Goal: Find specific page/section: Find specific page/section

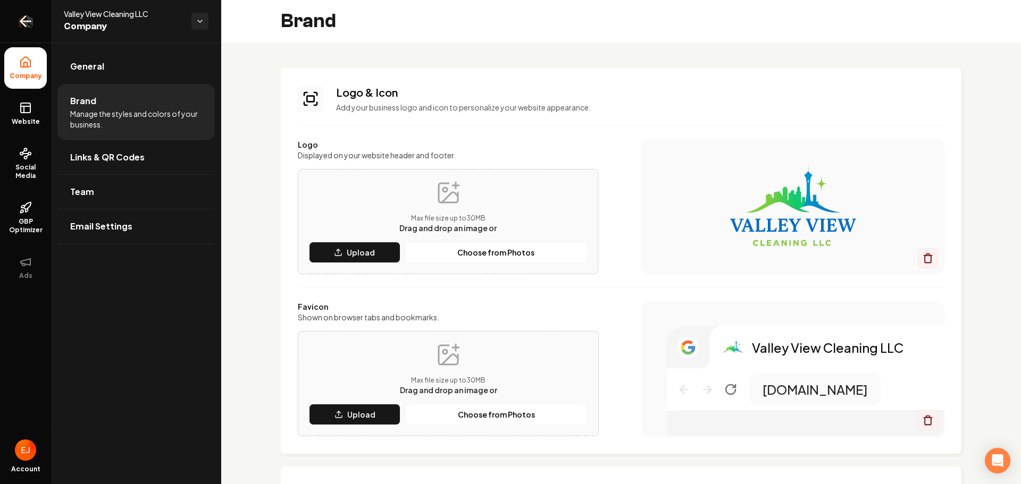
drag, startPoint x: 0, startPoint y: 0, endPoint x: 13, endPoint y: 18, distance: 22.0
click at [13, 18] on link "Return to dashboard" at bounding box center [25, 21] width 51 height 43
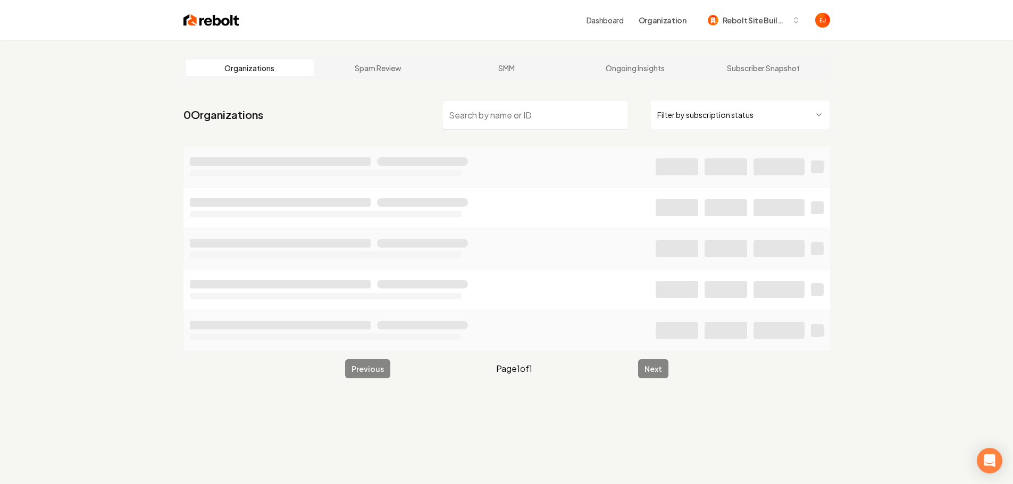
click at [529, 119] on input "search" at bounding box center [535, 115] width 187 height 30
type input "united mechanical solution"
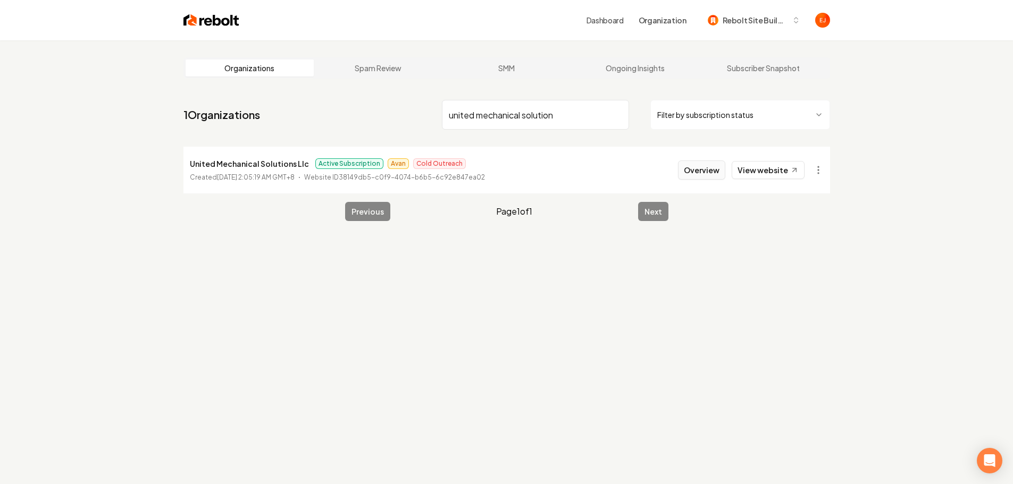
click at [697, 177] on button "Overview" at bounding box center [701, 170] width 47 height 19
click at [714, 177] on button "Overview" at bounding box center [701, 170] width 47 height 19
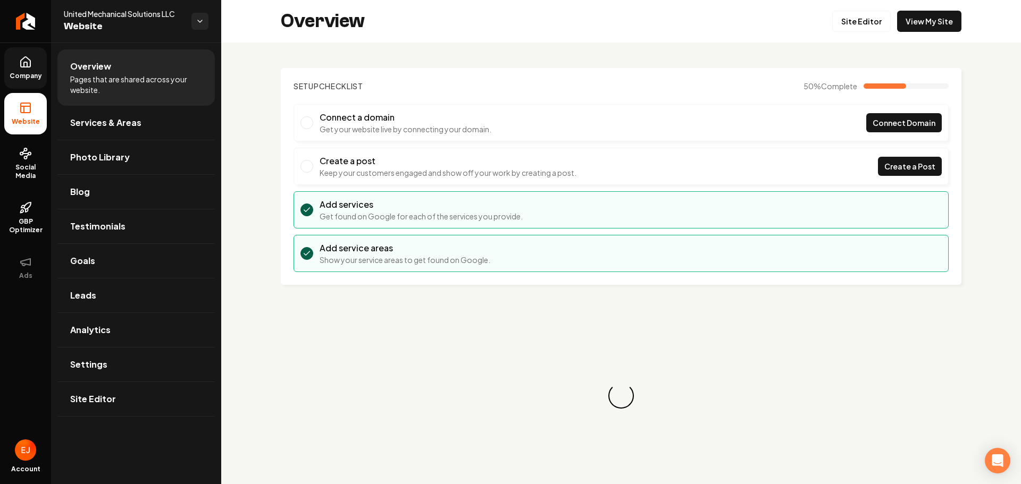
click at [39, 73] on span "Company" at bounding box center [25, 76] width 41 height 9
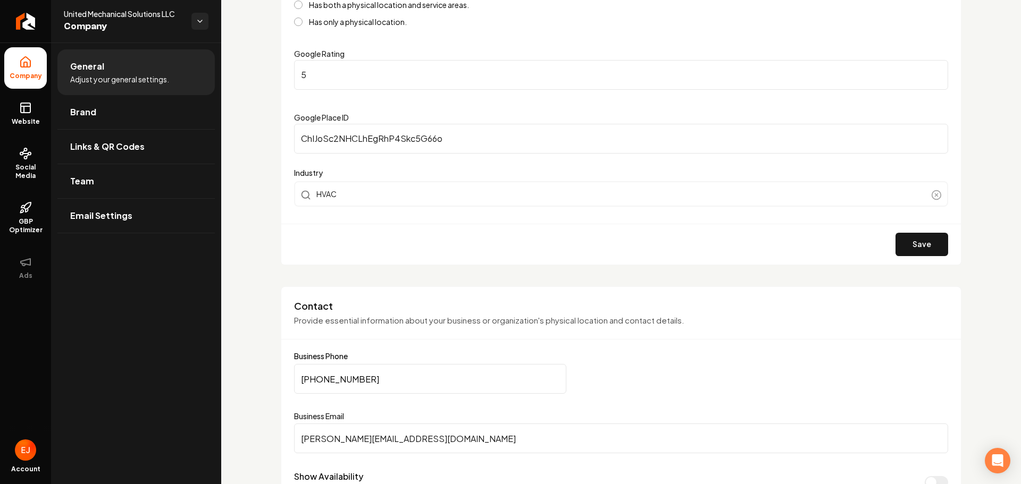
scroll to position [434, 0]
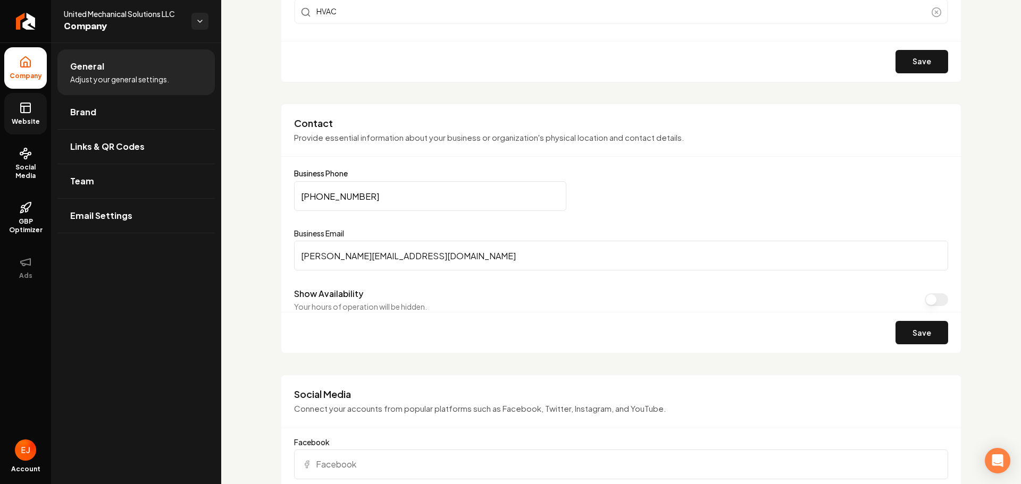
click at [28, 116] on link "Website" at bounding box center [25, 113] width 43 height 41
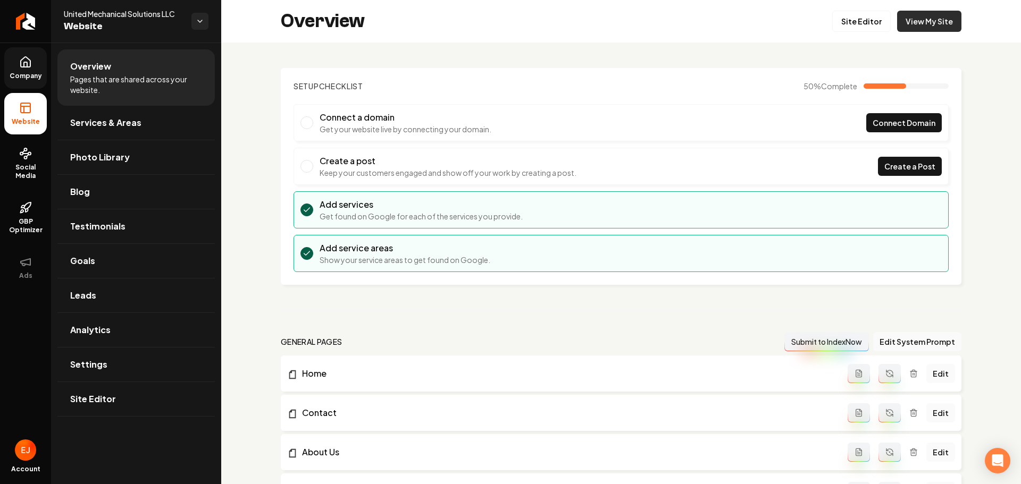
click at [922, 25] on link "View My Site" at bounding box center [929, 21] width 64 height 21
click at [11, 171] on span "Social Media" at bounding box center [25, 171] width 43 height 17
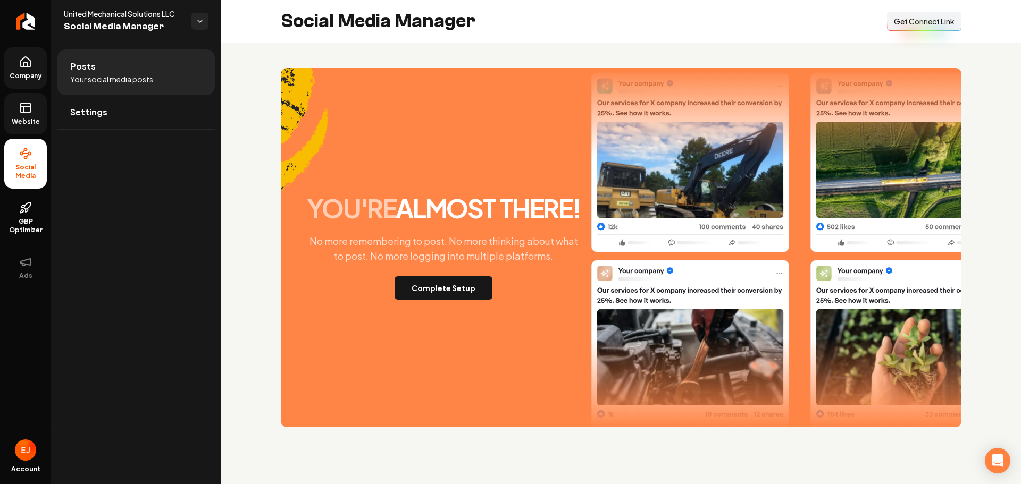
click at [918, 24] on span "Get Connect Link" at bounding box center [924, 21] width 61 height 11
click at [24, 26] on icon "Return to dashboard" at bounding box center [23, 21] width 5 height 10
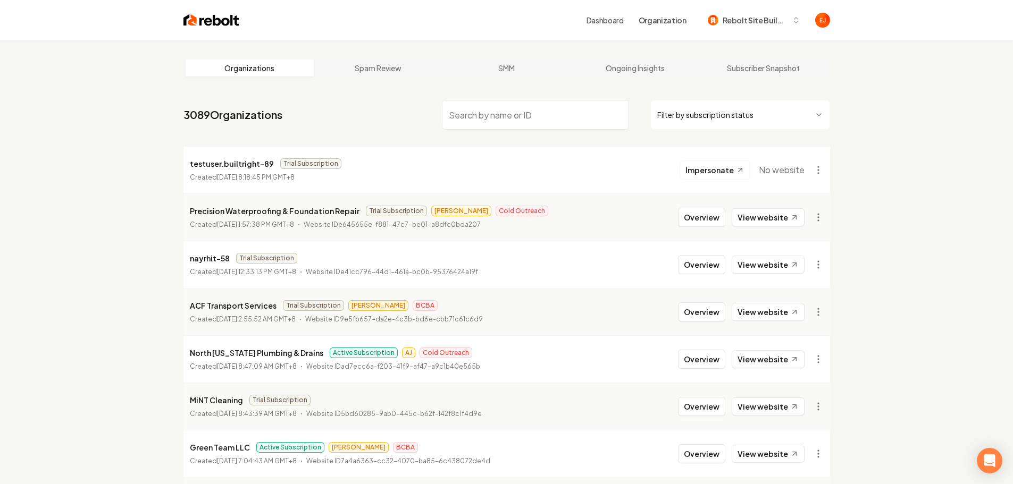
click at [528, 123] on input "search" at bounding box center [535, 115] width 187 height 30
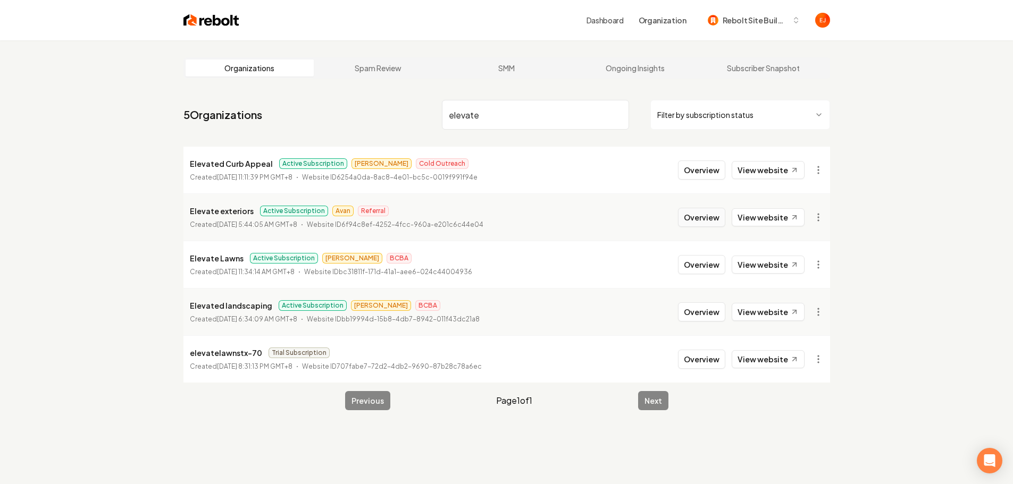
type input "elevate"
click at [690, 222] on button "Overview" at bounding box center [701, 217] width 47 height 19
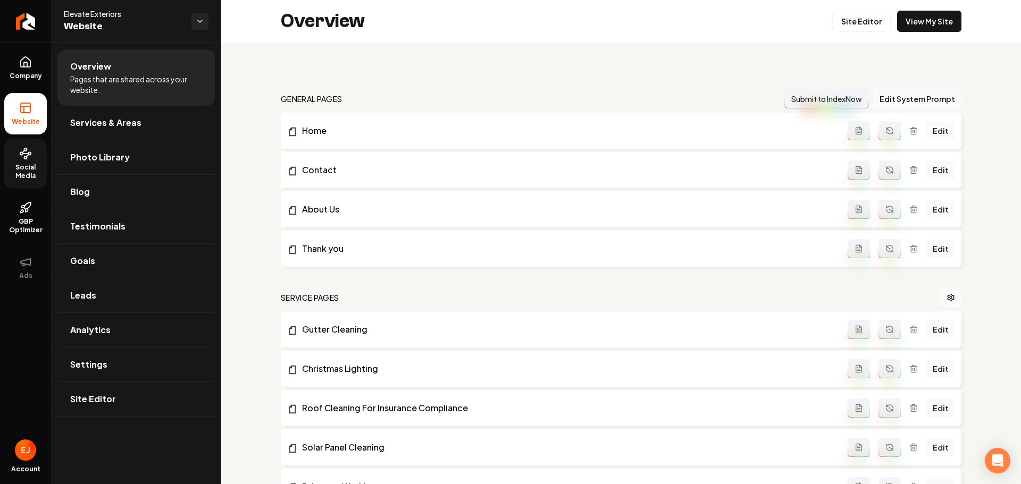
click at [14, 162] on link "Social Media" at bounding box center [25, 164] width 43 height 50
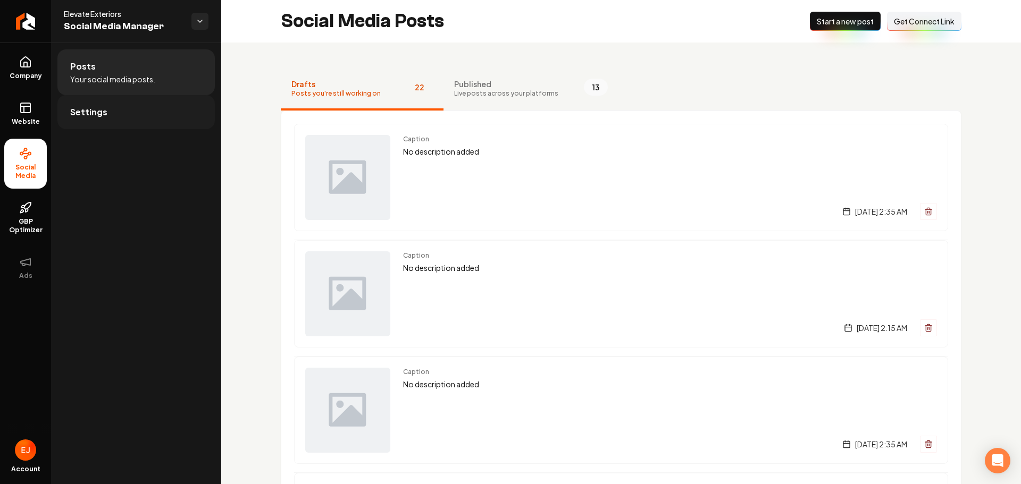
click at [124, 115] on link "Settings" at bounding box center [135, 112] width 157 height 34
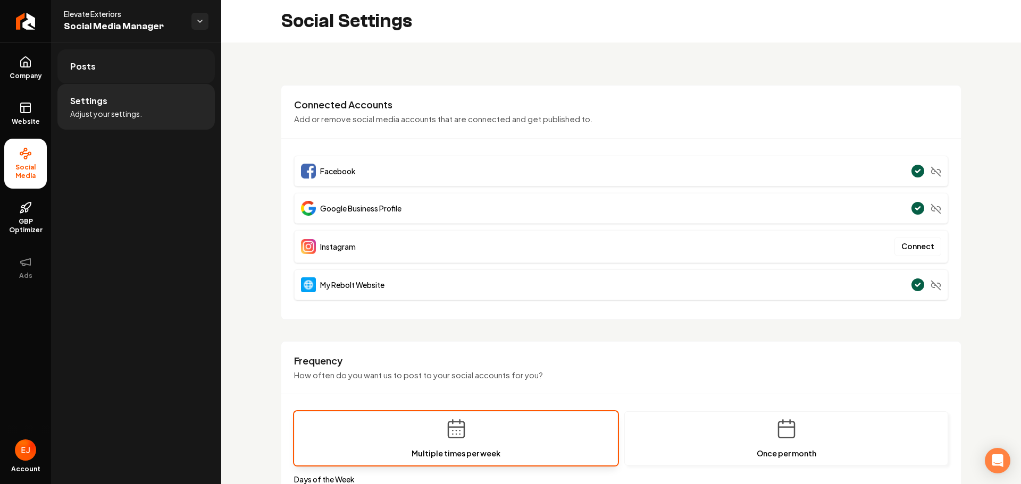
click at [103, 59] on link "Posts" at bounding box center [135, 66] width 157 height 34
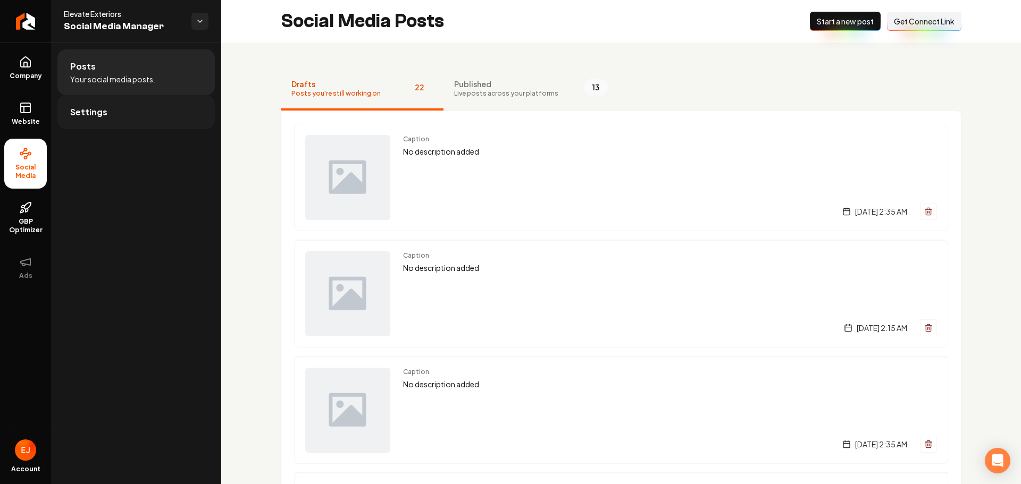
click at [120, 106] on link "Settings" at bounding box center [135, 112] width 157 height 34
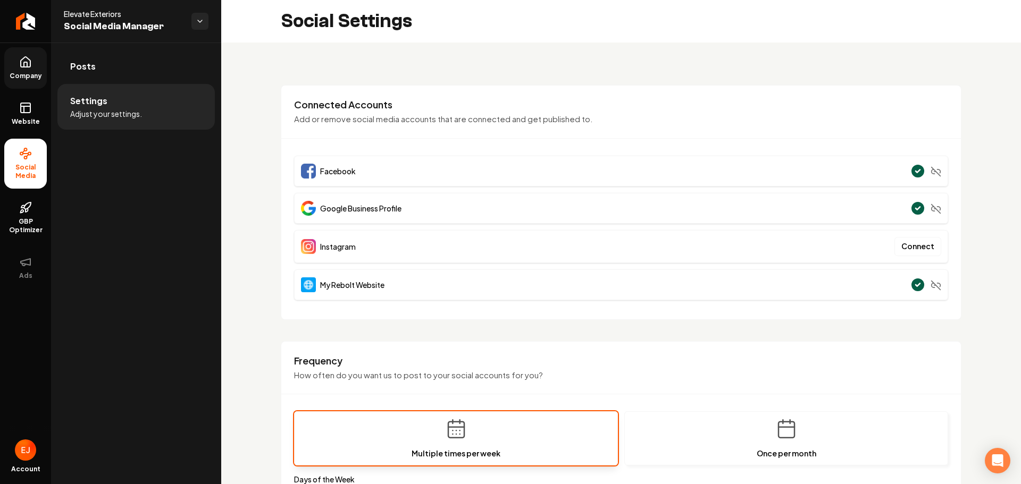
click at [34, 76] on span "Company" at bounding box center [25, 76] width 41 height 9
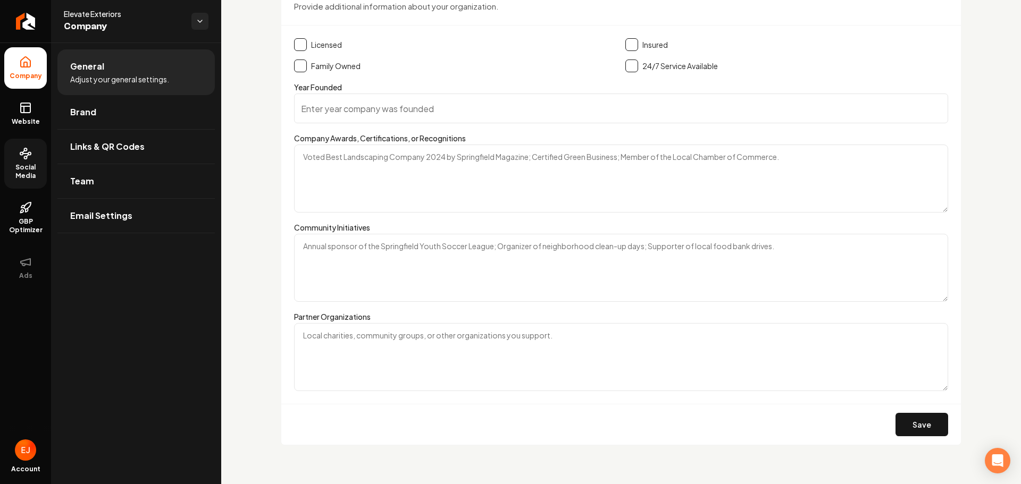
scroll to position [1493, 0]
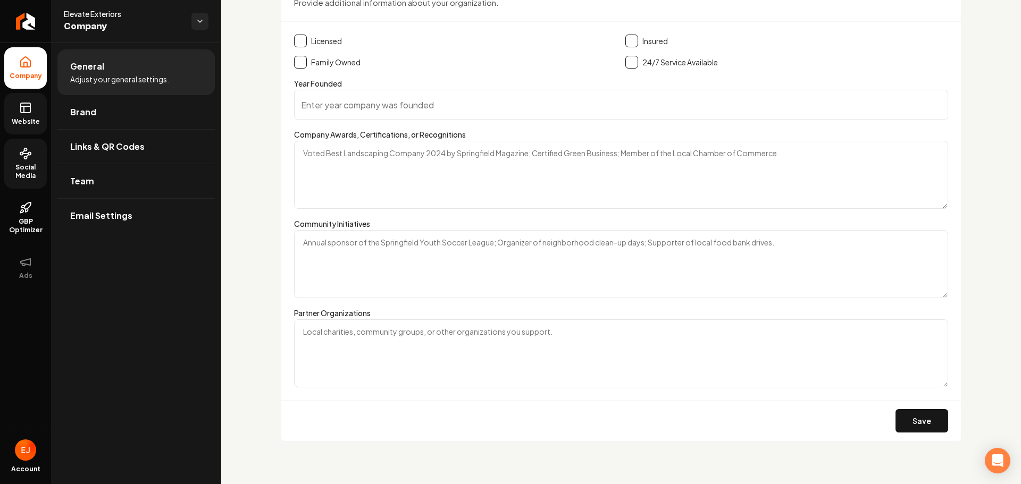
click at [33, 115] on link "Website" at bounding box center [25, 113] width 43 height 41
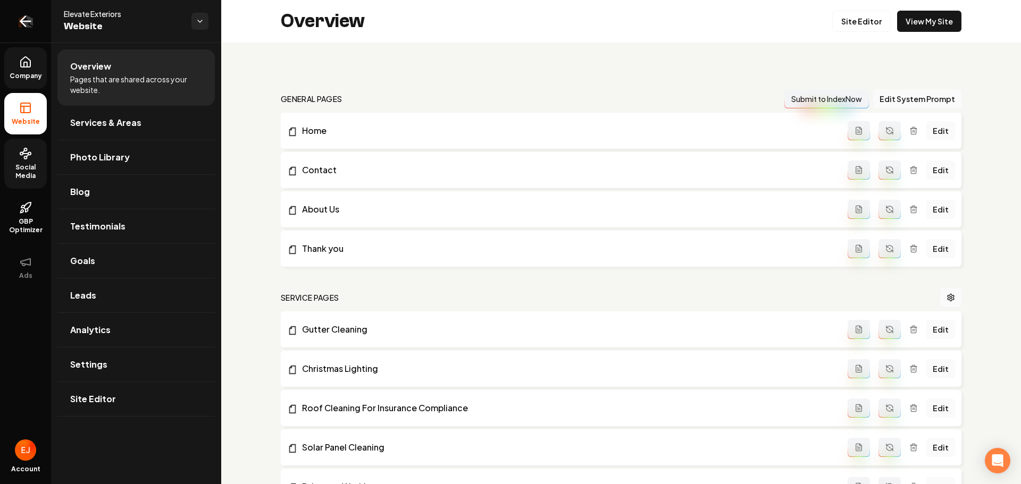
click at [28, 26] on icon "Return to dashboard" at bounding box center [25, 21] width 17 height 17
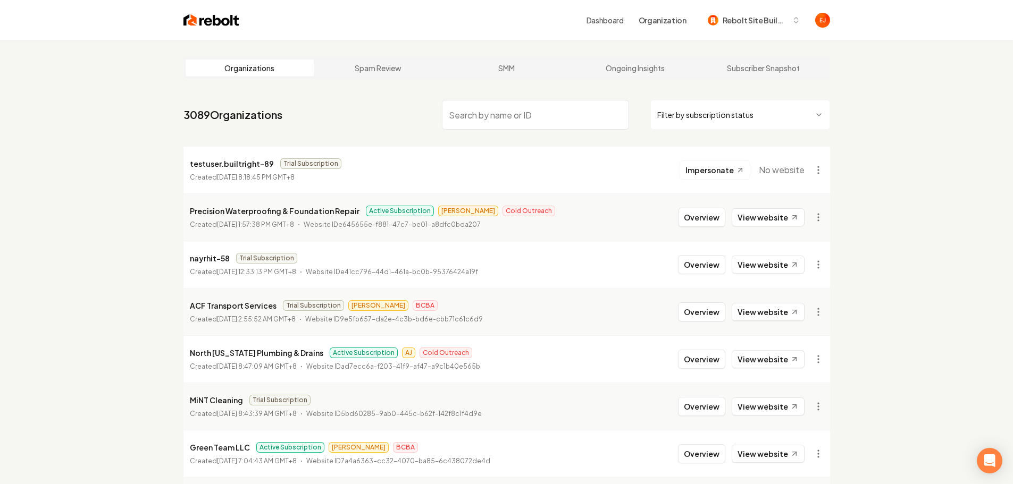
click at [551, 115] on input "search" at bounding box center [535, 115] width 187 height 30
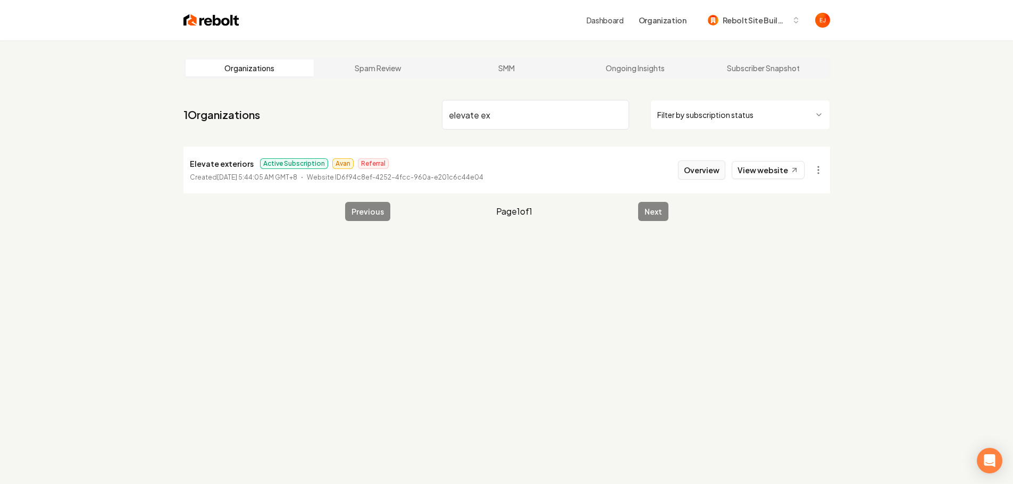
type input "elevate ex"
click at [681, 169] on button "Overview" at bounding box center [701, 170] width 47 height 19
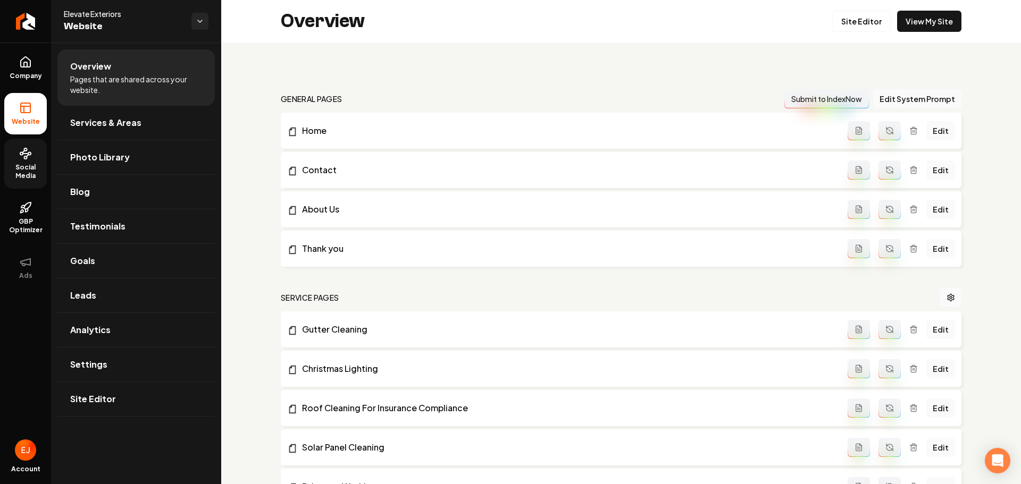
drag, startPoint x: 22, startPoint y: 148, endPoint x: 68, endPoint y: 149, distance: 45.8
click at [22, 148] on icon at bounding box center [25, 153] width 13 height 13
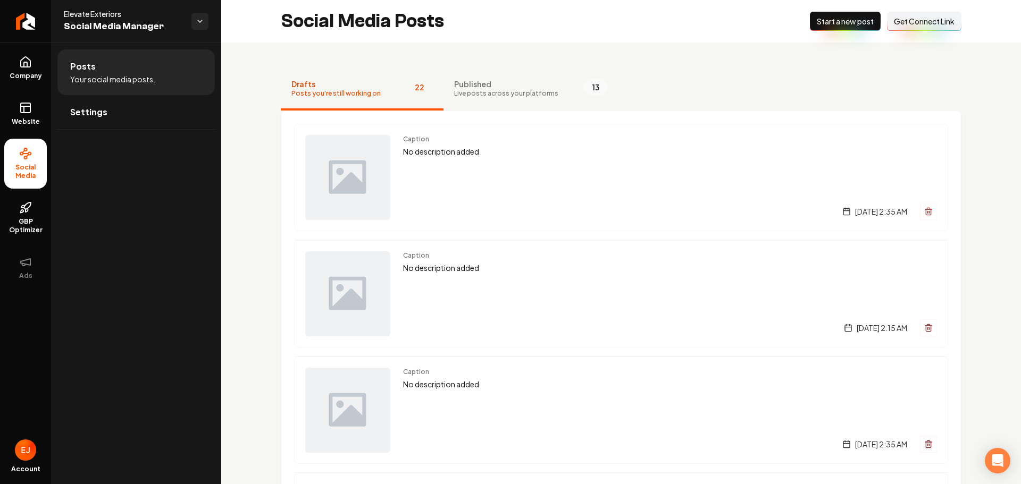
click at [939, 27] on button "Connect Link Get Connect Link" at bounding box center [924, 21] width 74 height 19
click at [24, 20] on icon "Return to dashboard" at bounding box center [25, 21] width 17 height 17
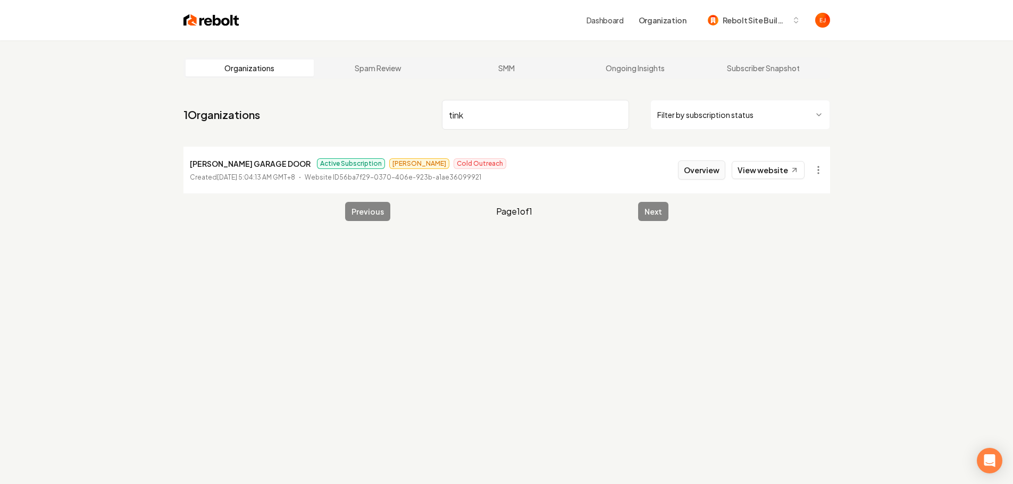
type input "tink"
click at [712, 165] on button "Overview" at bounding box center [701, 170] width 47 height 19
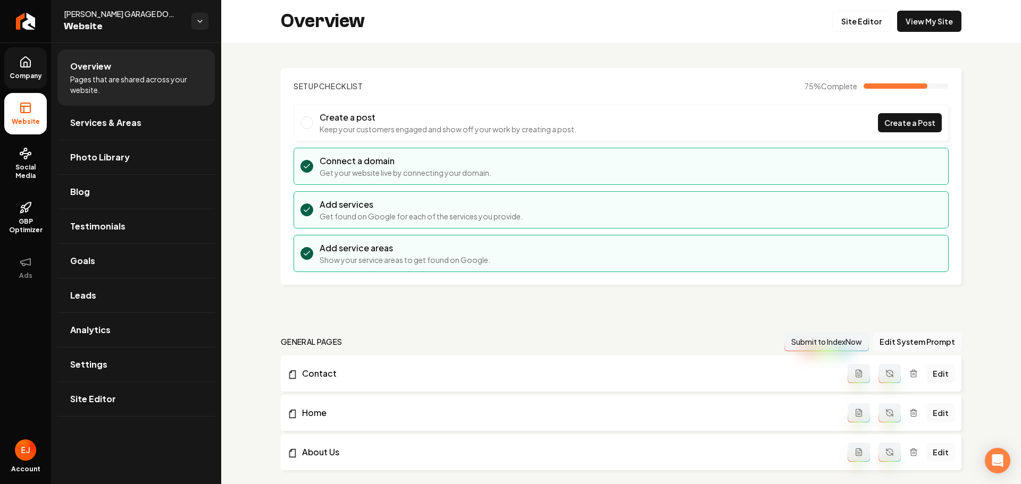
click at [29, 71] on link "Company" at bounding box center [25, 67] width 43 height 41
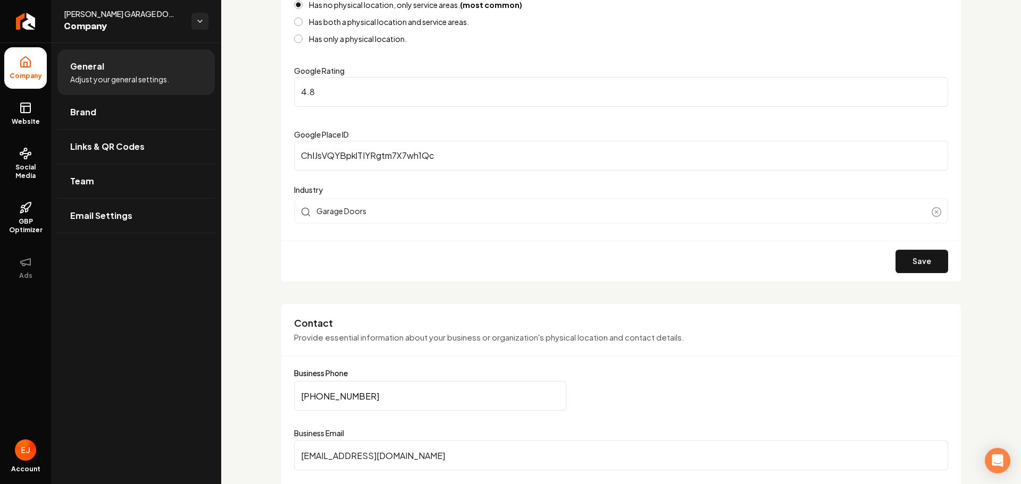
scroll to position [425, 0]
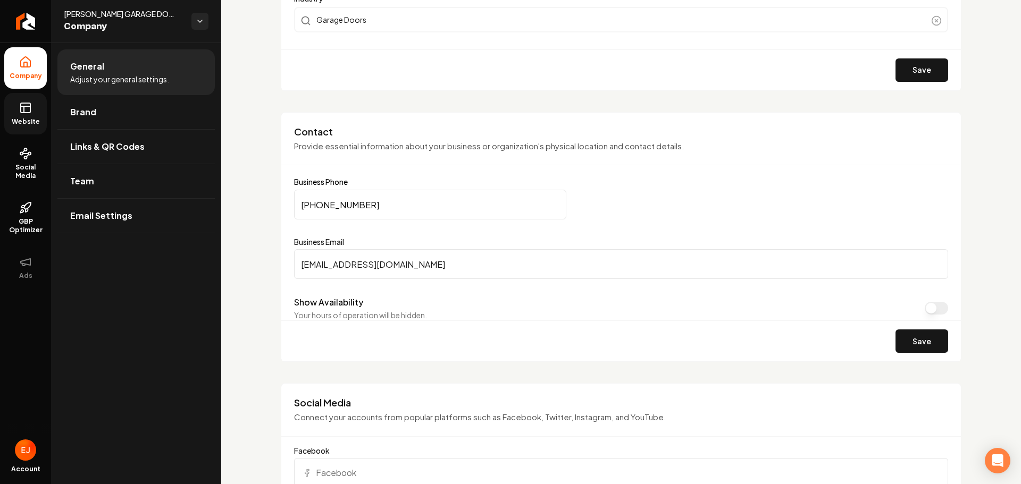
click at [27, 118] on span "Website" at bounding box center [25, 122] width 37 height 9
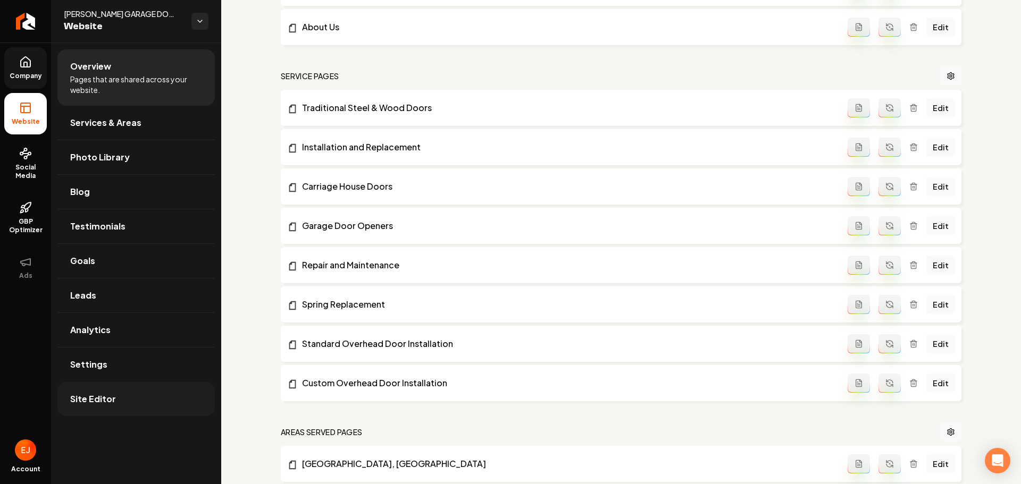
click at [142, 409] on link "Site Editor" at bounding box center [135, 399] width 157 height 34
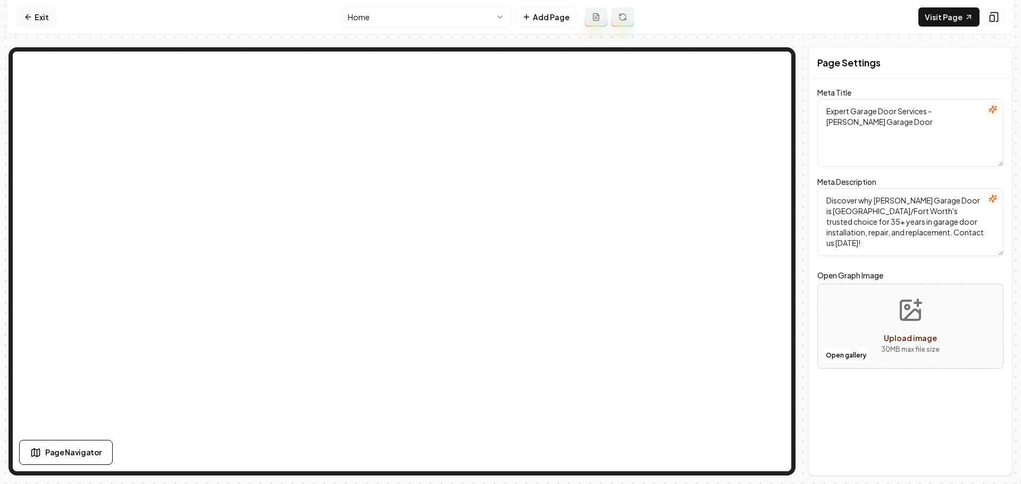
click at [43, 18] on link "Exit" at bounding box center [36, 16] width 39 height 19
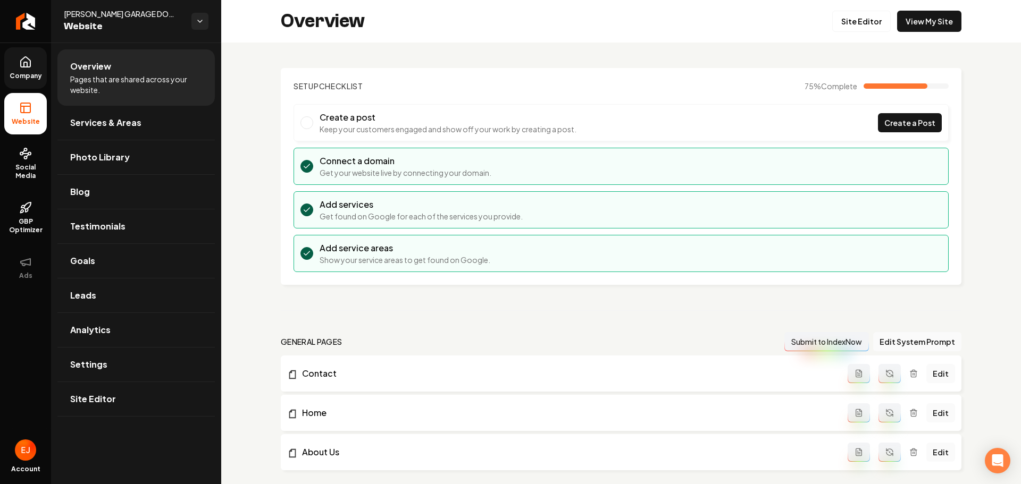
click at [24, 71] on link "Company" at bounding box center [25, 67] width 43 height 41
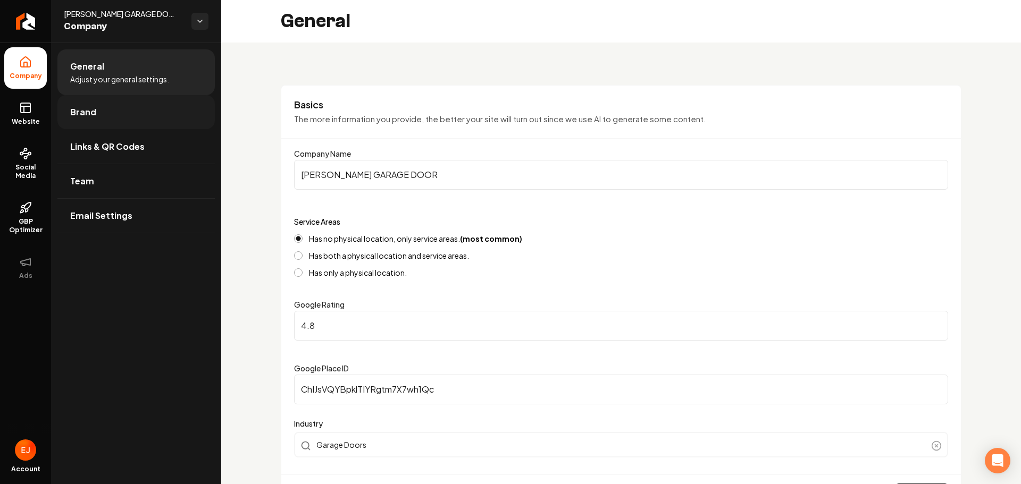
click at [113, 114] on link "Brand" at bounding box center [135, 112] width 157 height 34
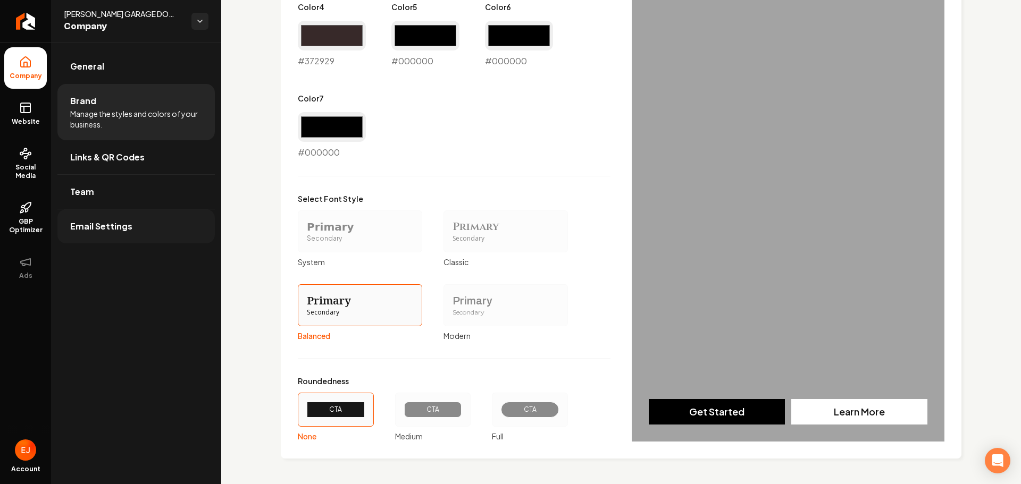
scroll to position [532, 0]
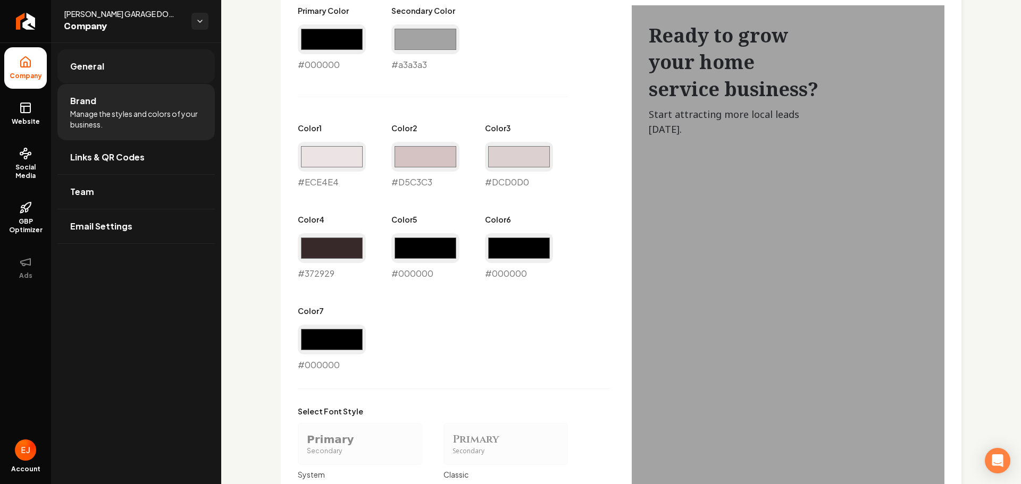
click at [85, 75] on link "General" at bounding box center [135, 66] width 157 height 34
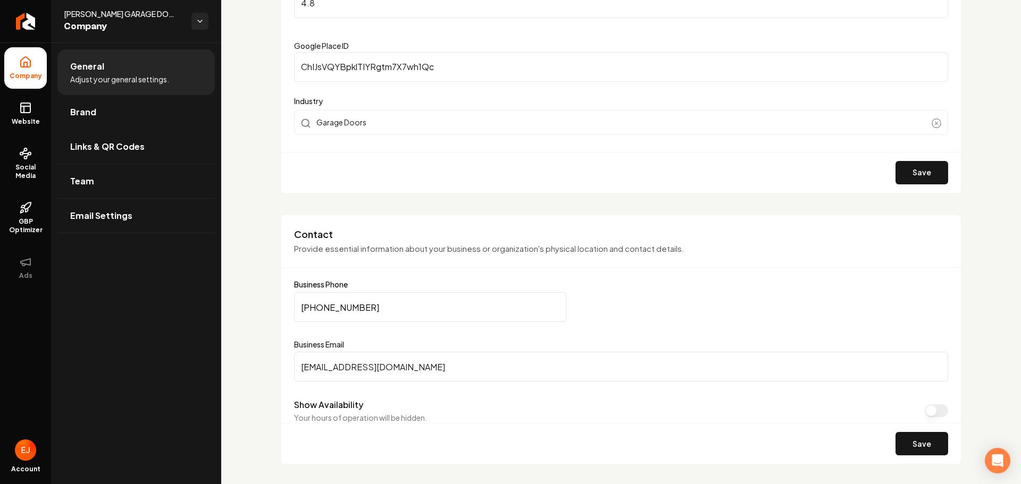
scroll to position [320, 0]
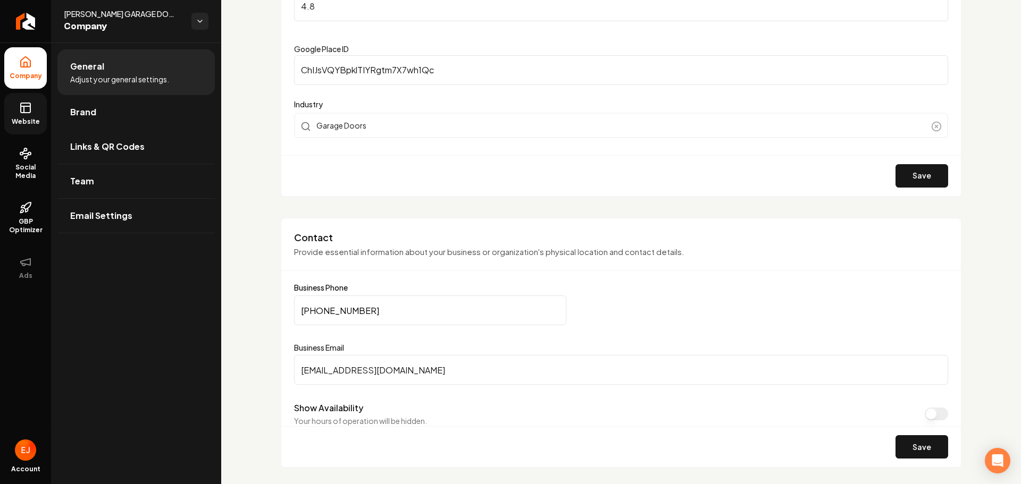
click at [27, 119] on span "Website" at bounding box center [25, 122] width 37 height 9
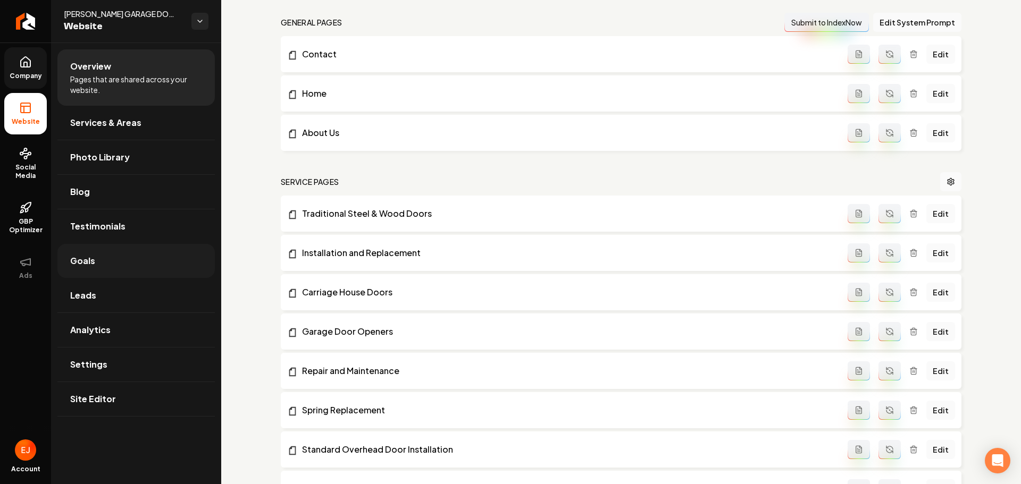
click at [123, 271] on link "Goals" at bounding box center [135, 261] width 157 height 34
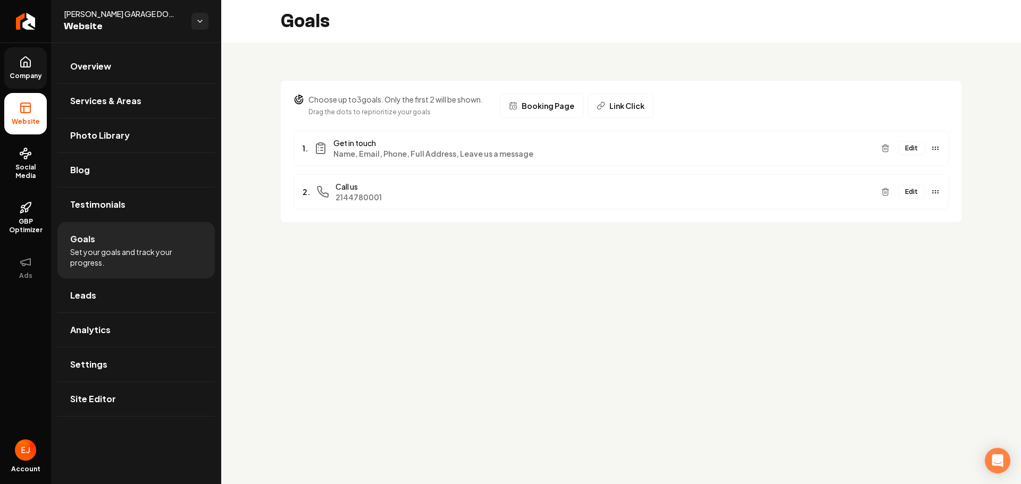
click at [35, 72] on span "Company" at bounding box center [25, 76] width 41 height 9
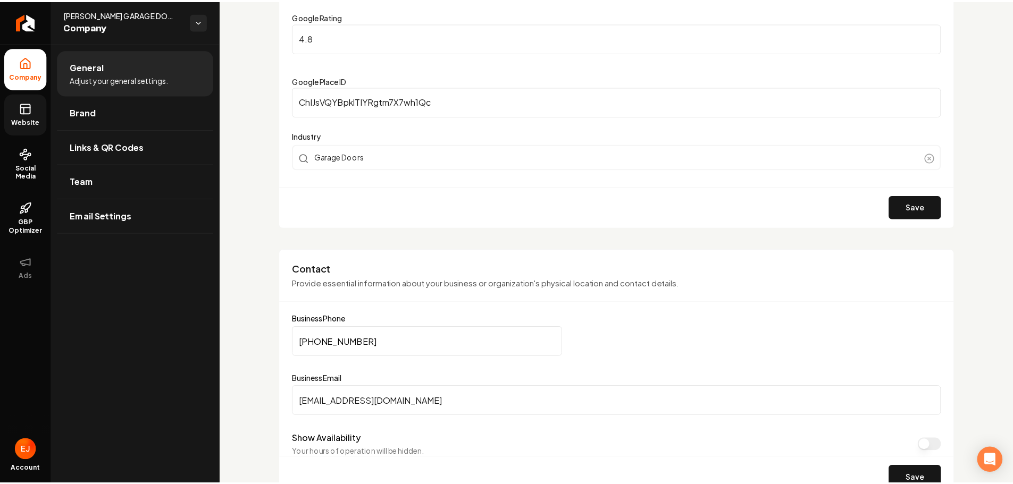
scroll to position [319, 0]
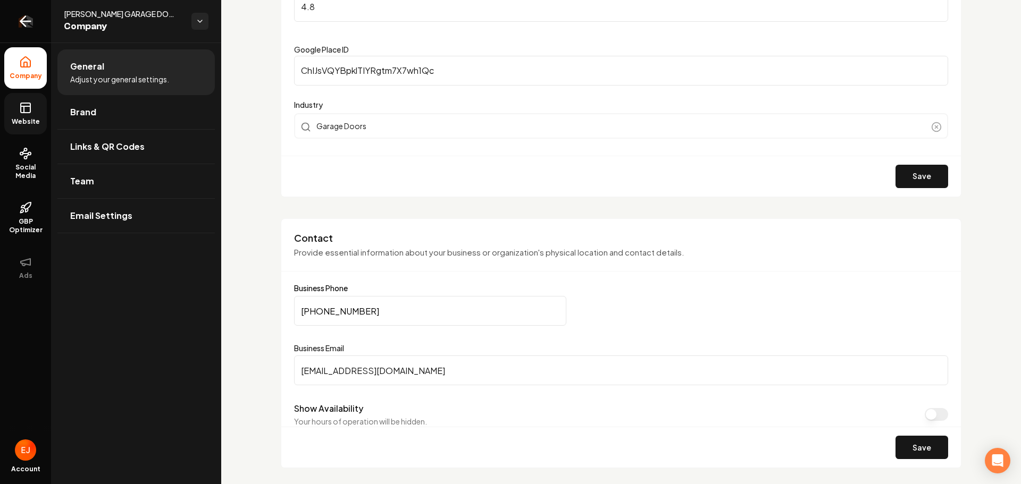
click at [28, 20] on icon "Return to dashboard" at bounding box center [25, 21] width 17 height 17
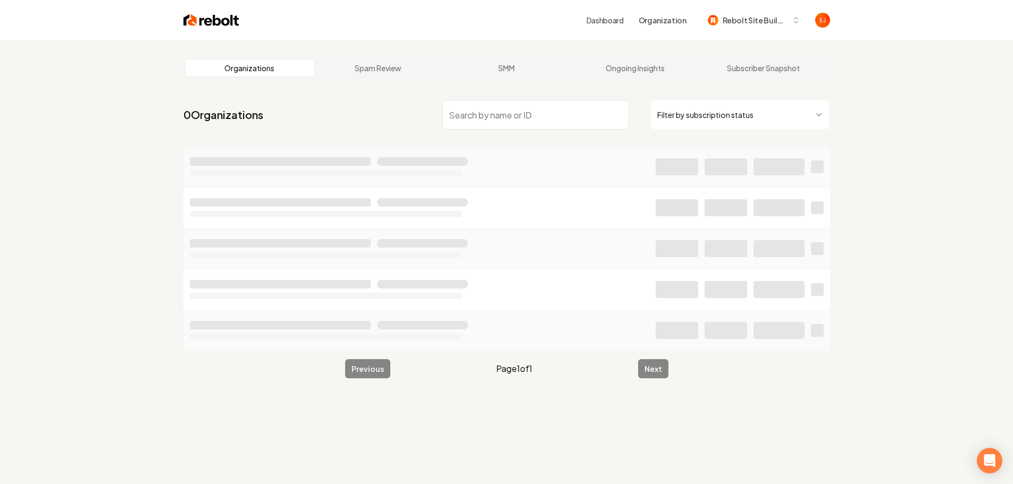
scroll to position [40, 0]
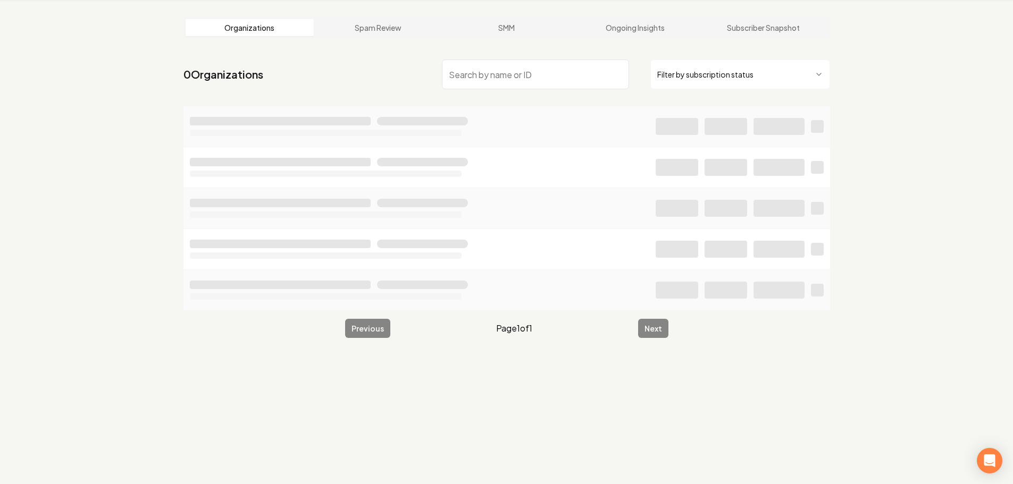
click at [565, 76] on input "search" at bounding box center [535, 75] width 187 height 30
type input "the maxx"
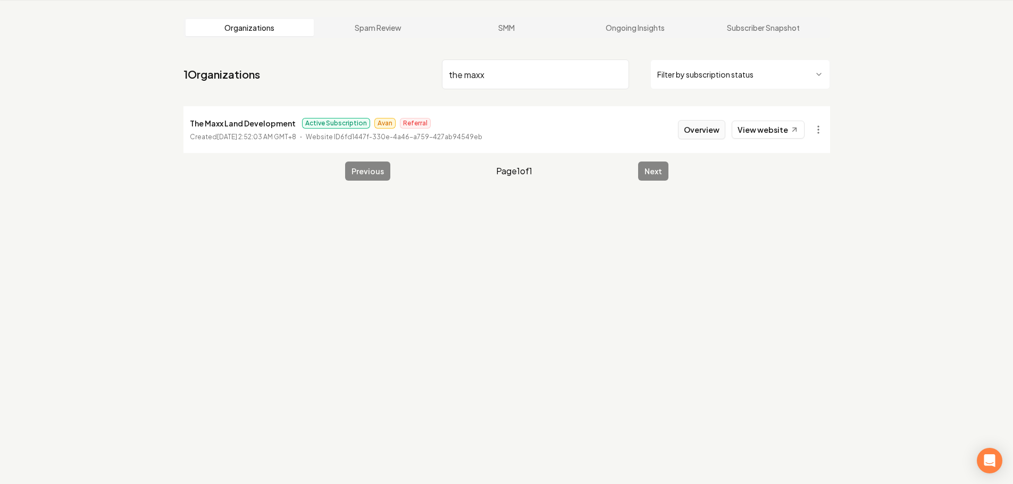
click at [698, 132] on button "Overview" at bounding box center [701, 129] width 47 height 19
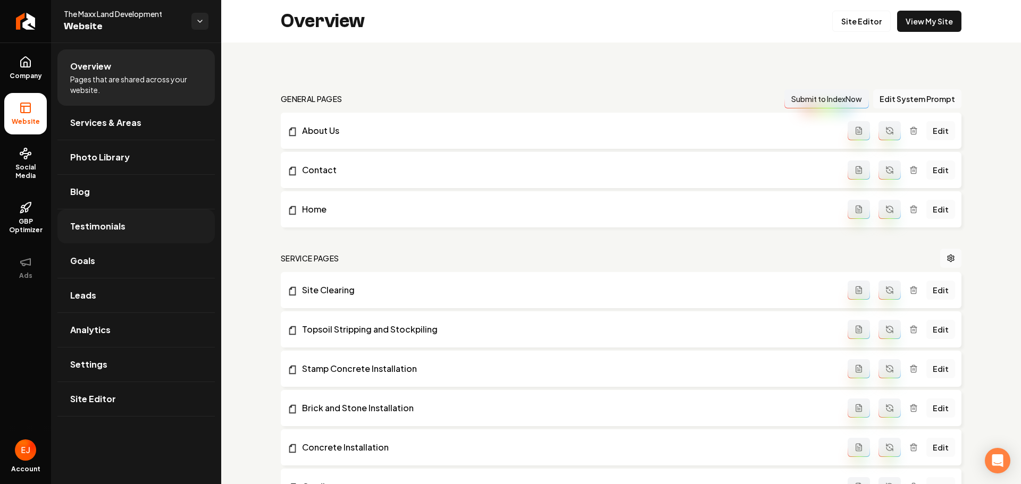
click at [125, 236] on link "Testimonials" at bounding box center [135, 227] width 157 height 34
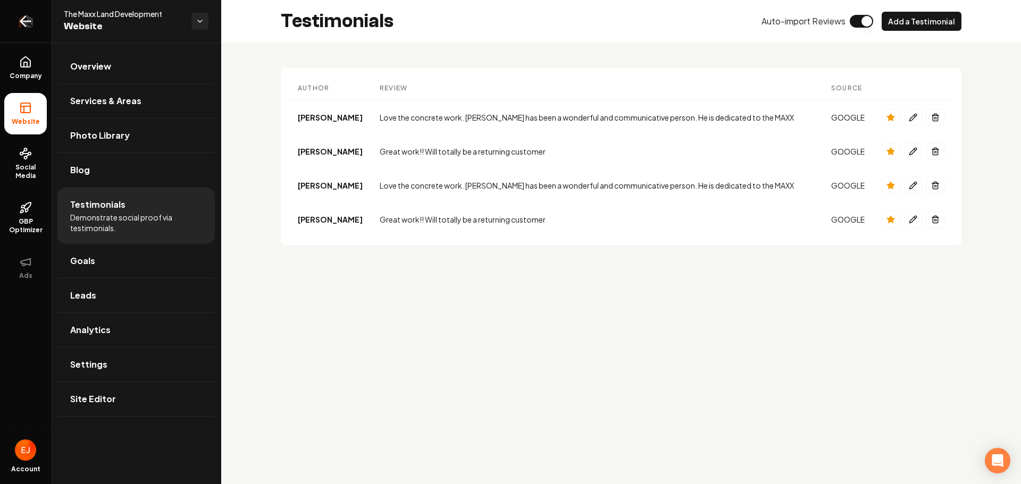
click at [23, 23] on icon "Return to dashboard" at bounding box center [23, 21] width 5 height 10
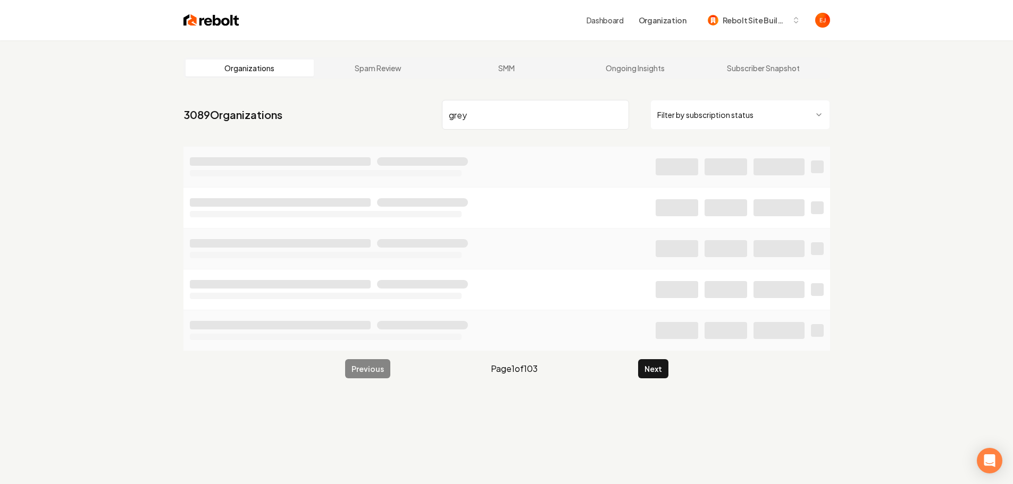
type input "grey"
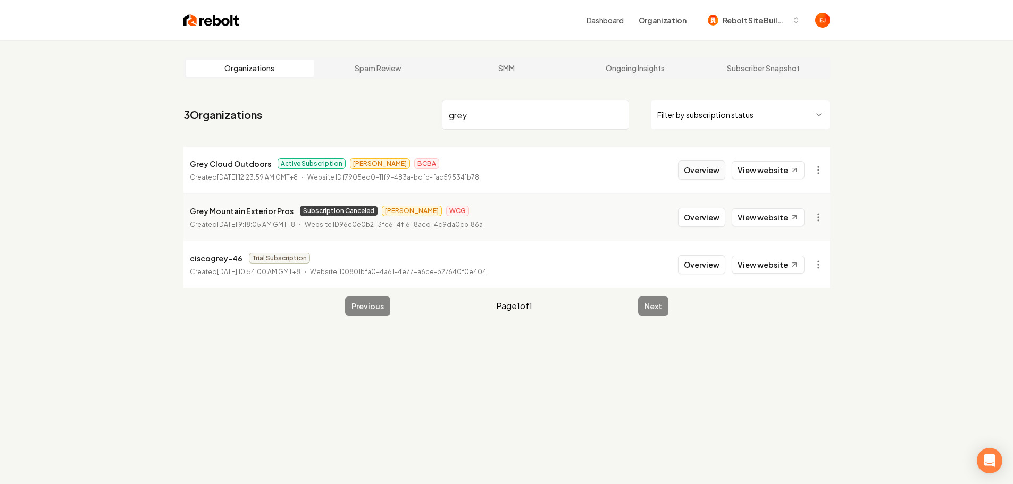
click at [709, 171] on button "Overview" at bounding box center [701, 170] width 47 height 19
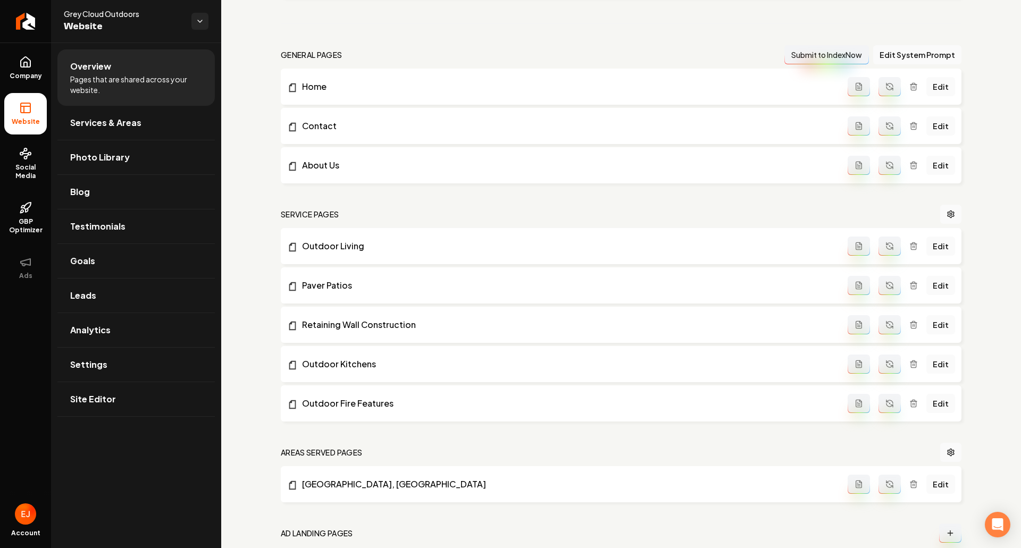
scroll to position [382, 0]
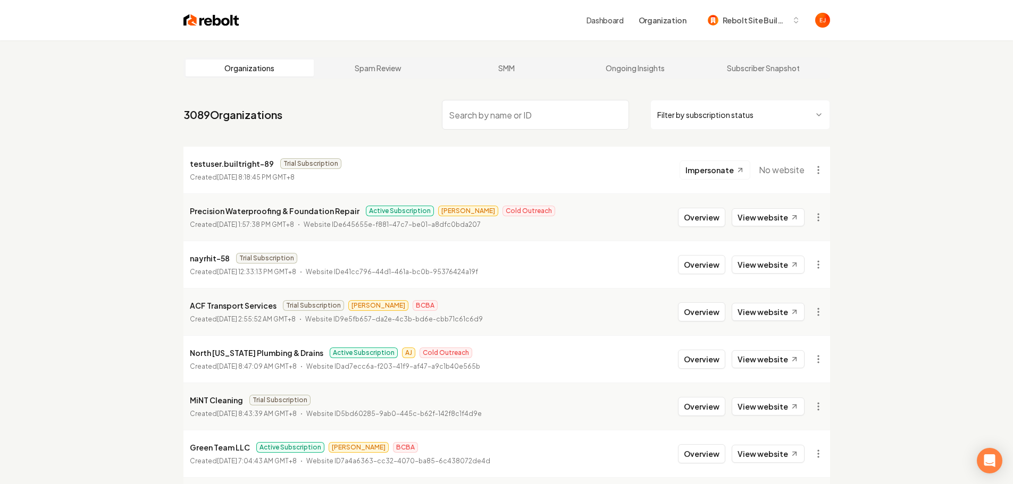
click at [551, 104] on input "search" at bounding box center [535, 115] width 187 height 30
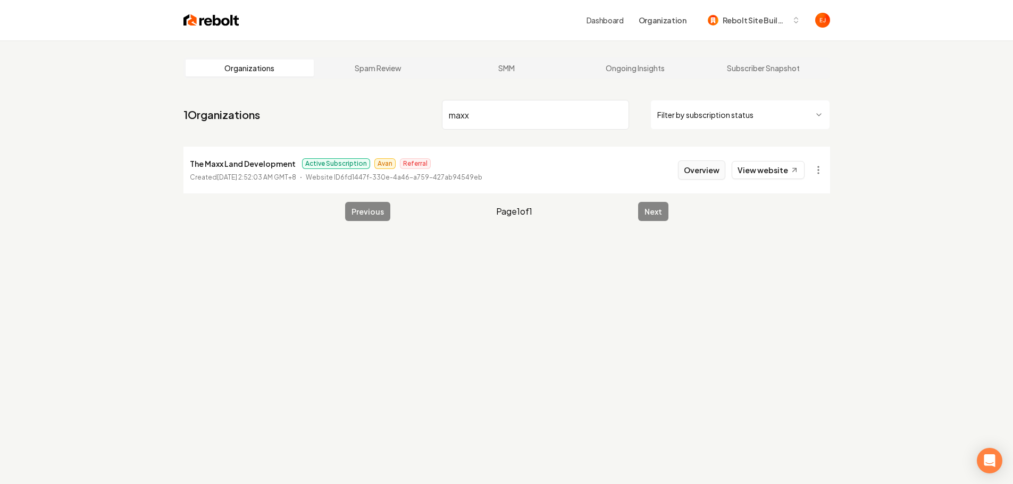
type input "maxx"
click at [687, 169] on button "Overview" at bounding box center [701, 170] width 47 height 19
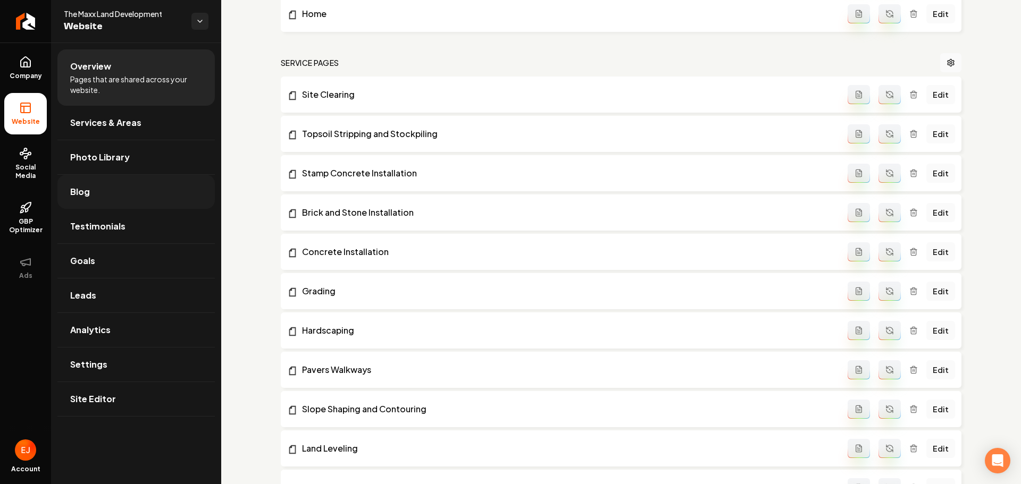
scroll to position [266, 0]
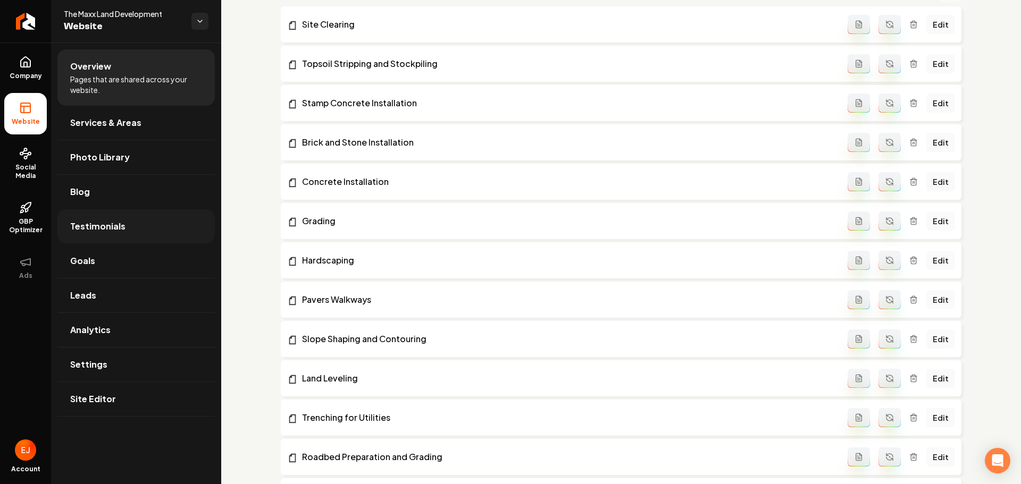
click at [110, 240] on link "Testimonials" at bounding box center [135, 227] width 157 height 34
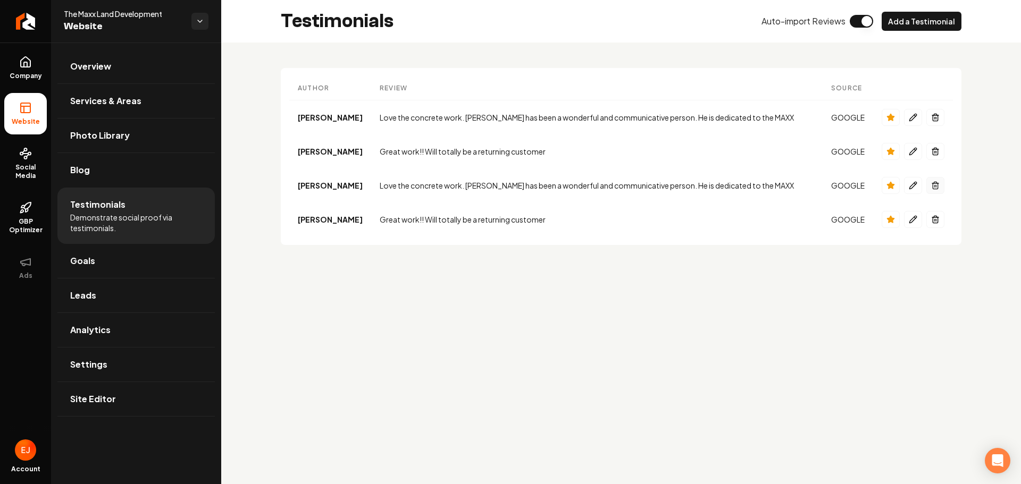
click at [940, 186] on button "Main content area" at bounding box center [935, 185] width 18 height 17
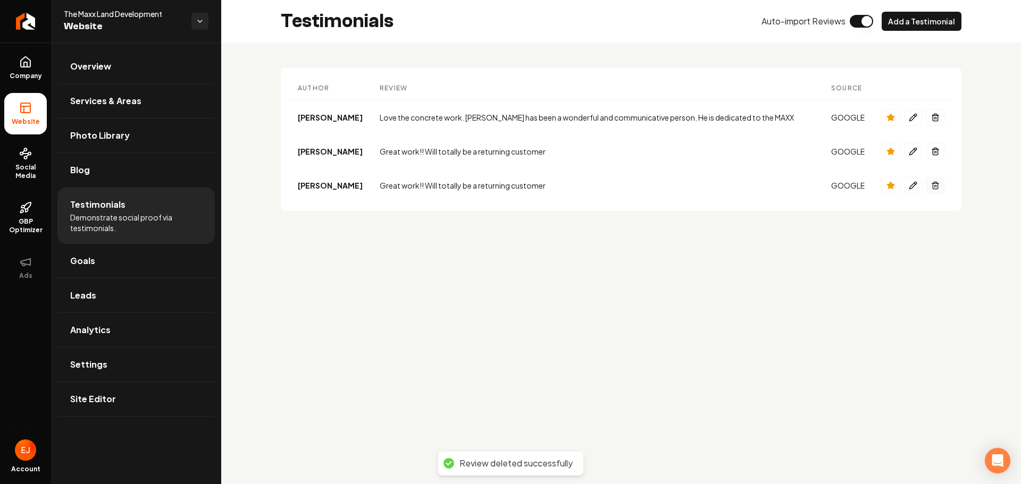
drag, startPoint x: 934, startPoint y: 190, endPoint x: 559, endPoint y: 37, distance: 405.7
click at [934, 190] on button "Main content area" at bounding box center [935, 185] width 18 height 17
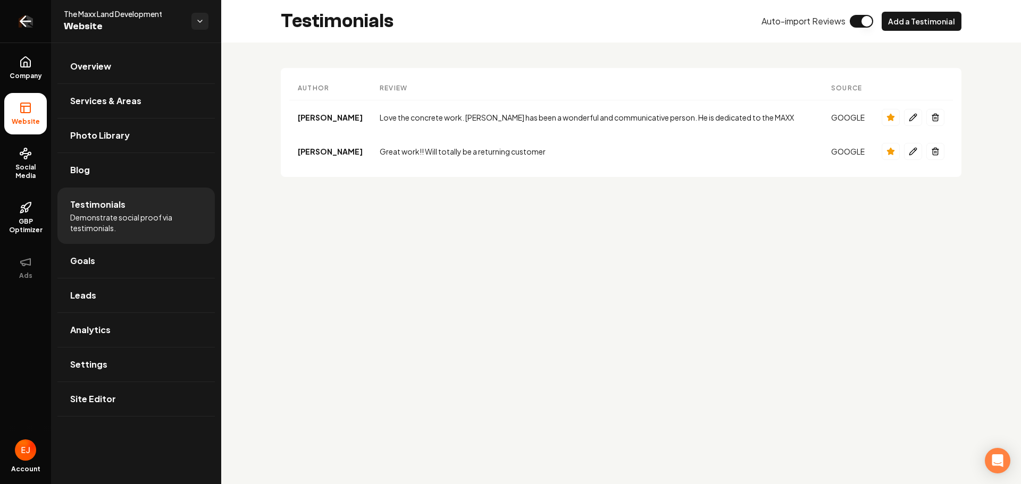
click at [24, 26] on icon "Return to dashboard" at bounding box center [25, 21] width 17 height 17
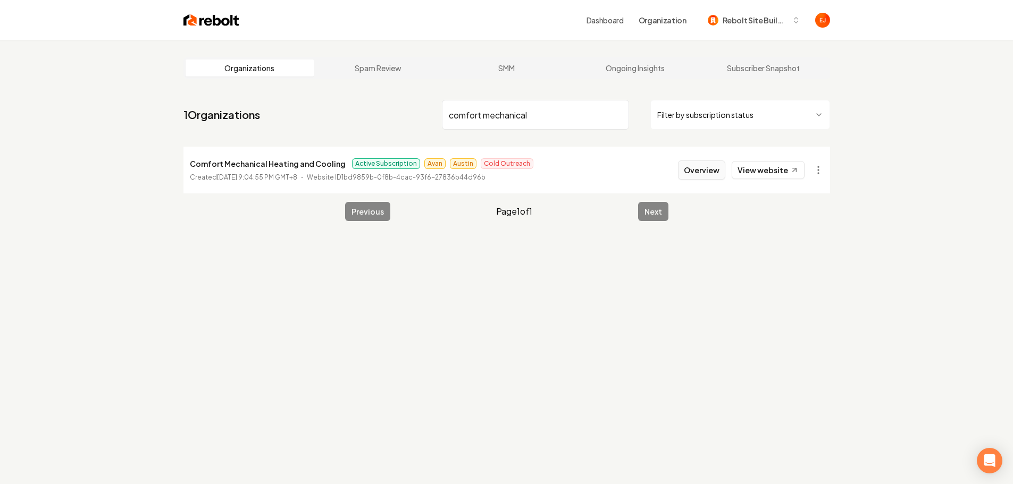
type input "comfort mechanical"
click at [697, 173] on button "Overview" at bounding box center [701, 170] width 47 height 19
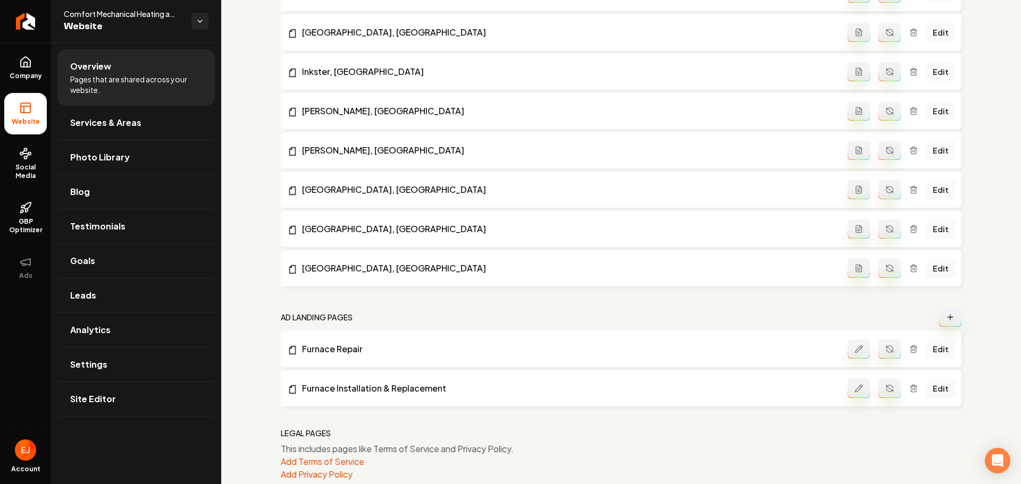
scroll to position [1856, 0]
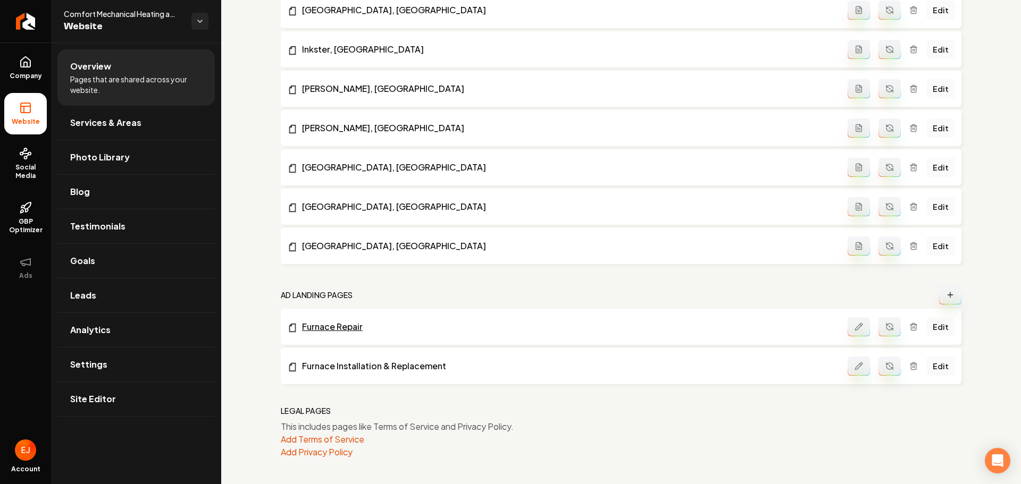
click at [325, 323] on link "Furnace Repair" at bounding box center [567, 327] width 560 height 13
click at [37, 153] on link "Social Media" at bounding box center [25, 164] width 43 height 50
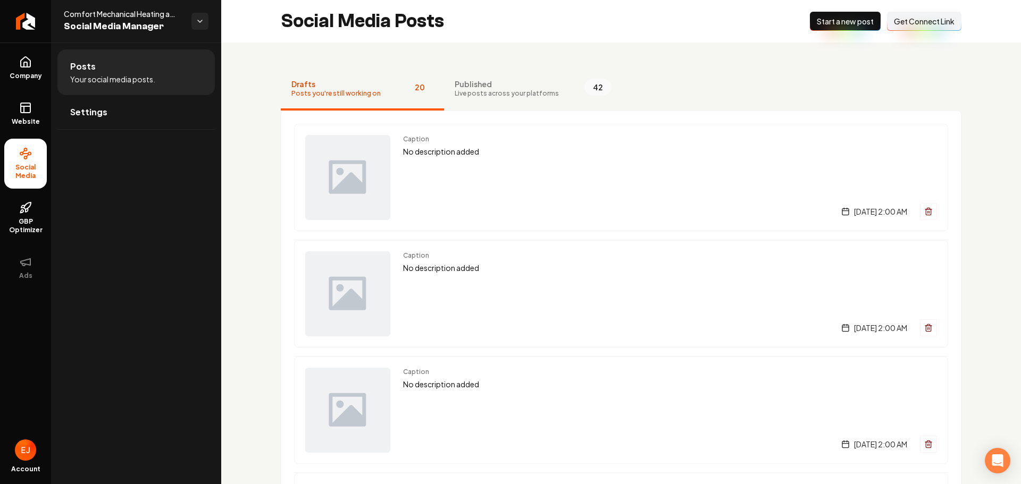
click at [28, 23] on icon "Return to dashboard" at bounding box center [25, 21] width 17 height 17
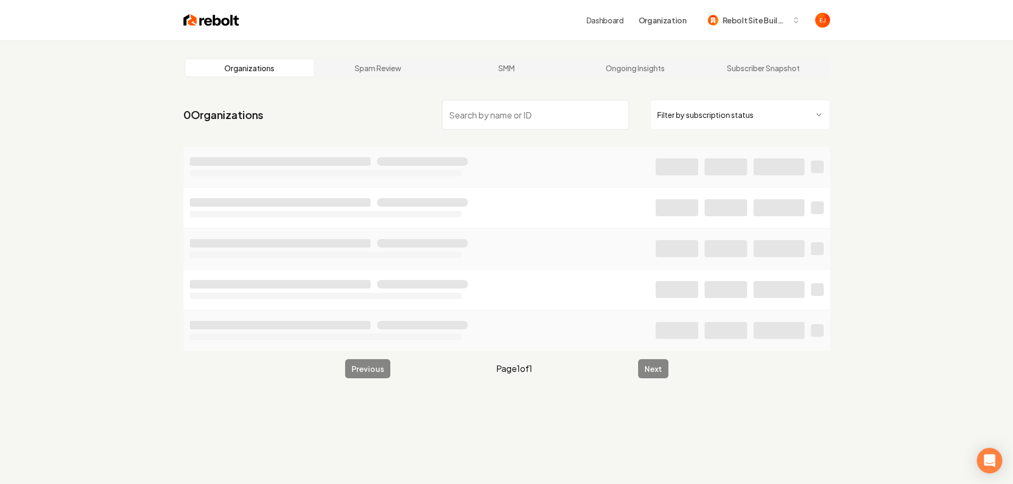
click at [495, 127] on input "search" at bounding box center [535, 115] width 187 height 30
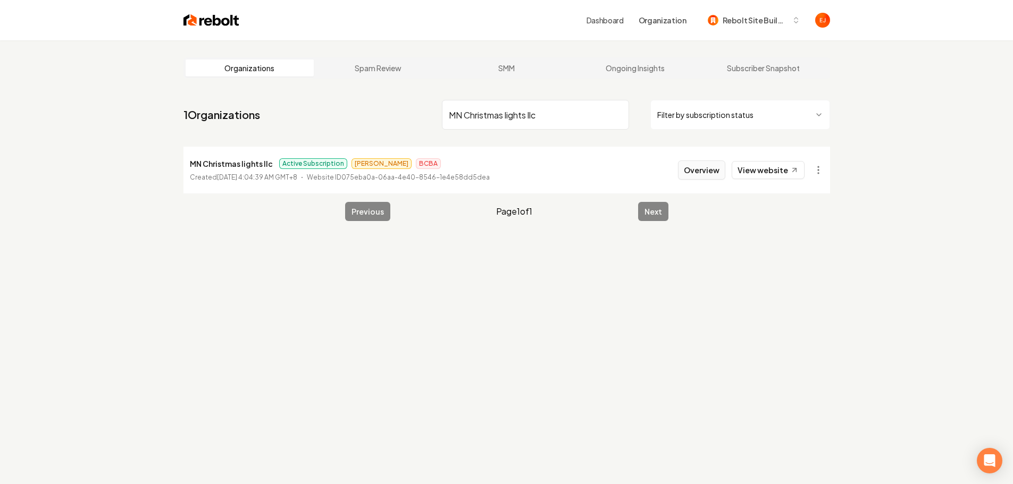
type input "MN Christmas lights llc"
click at [697, 178] on button "Overview" at bounding box center [701, 170] width 47 height 19
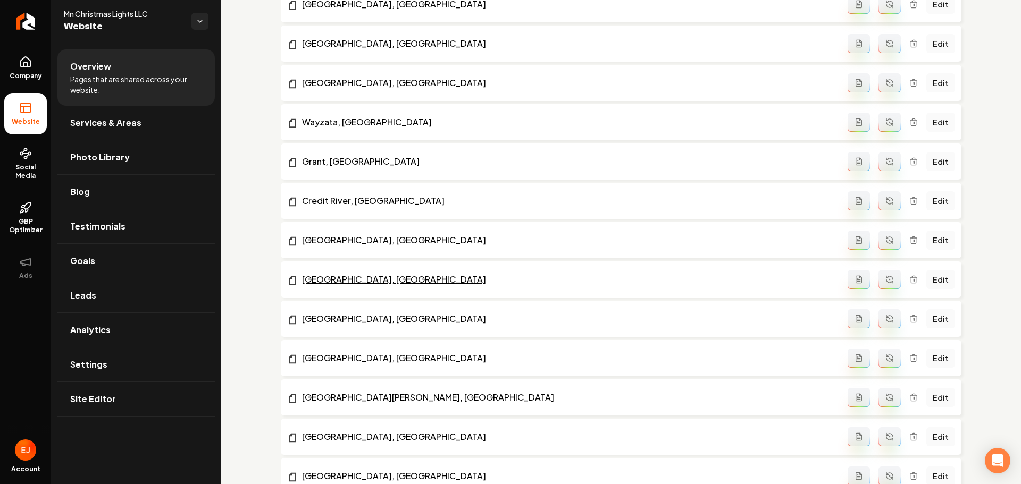
scroll to position [1311, 0]
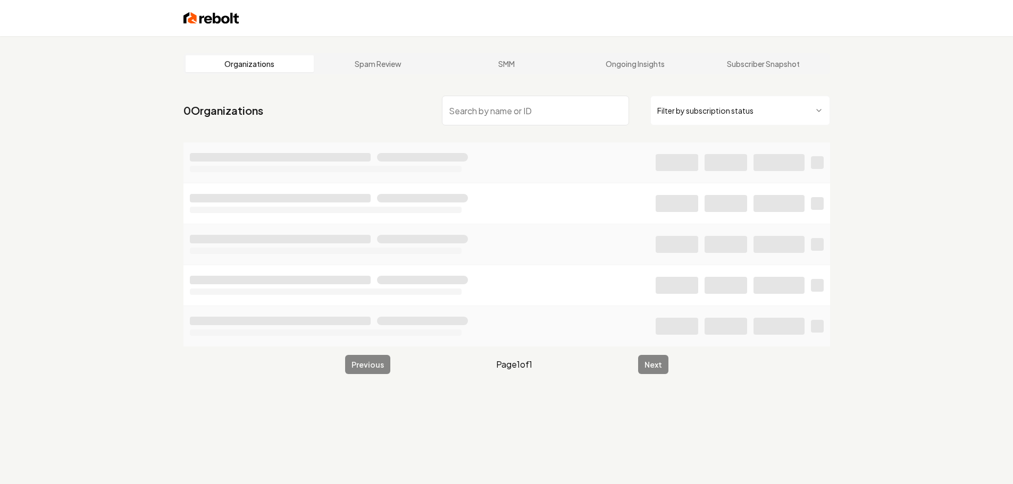
click at [507, 115] on input "search" at bounding box center [535, 111] width 187 height 30
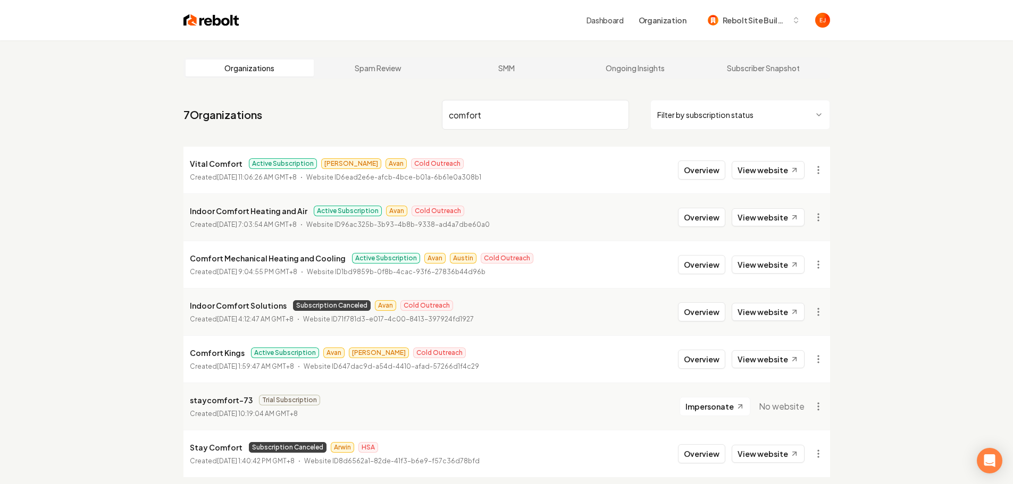
type input "comfort"
click at [704, 258] on button "Overview" at bounding box center [701, 264] width 47 height 19
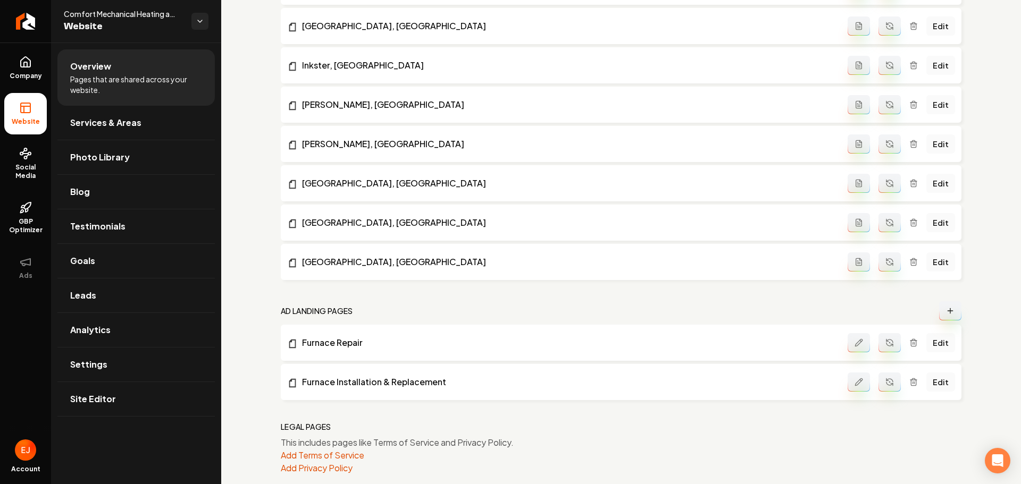
scroll to position [1856, 0]
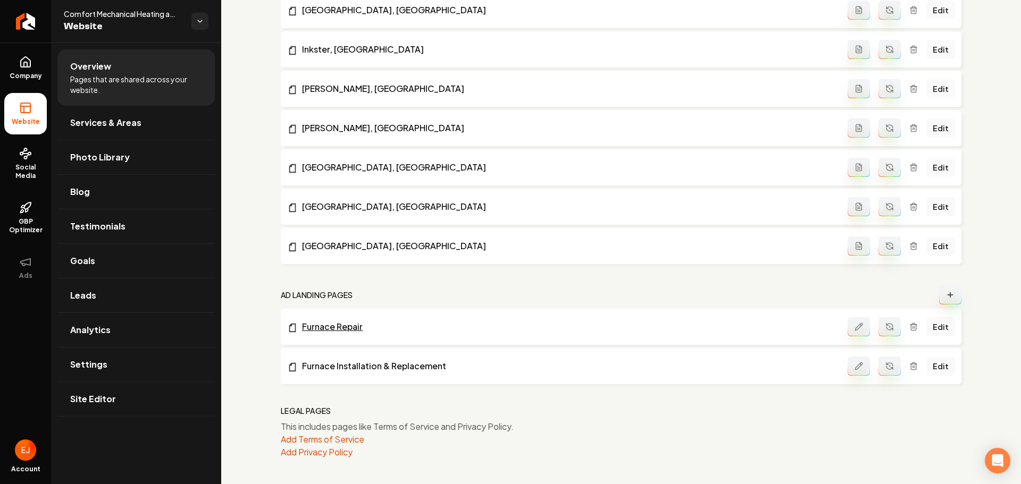
click at [319, 331] on link "Furnace Repair" at bounding box center [567, 327] width 560 height 13
click at [930, 331] on link "Edit" at bounding box center [940, 326] width 29 height 19
